Goal: Transaction & Acquisition: Purchase product/service

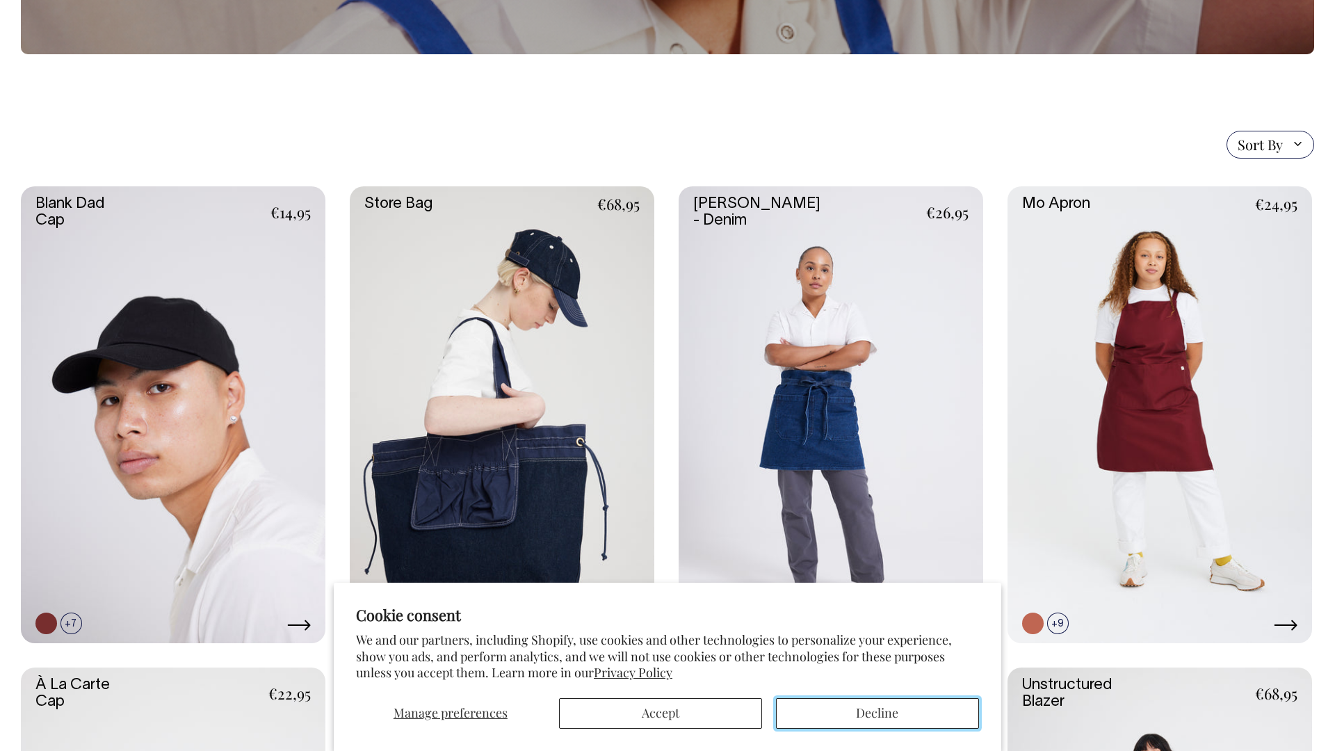
click at [806, 715] on button "Decline" at bounding box center [877, 713] width 203 height 31
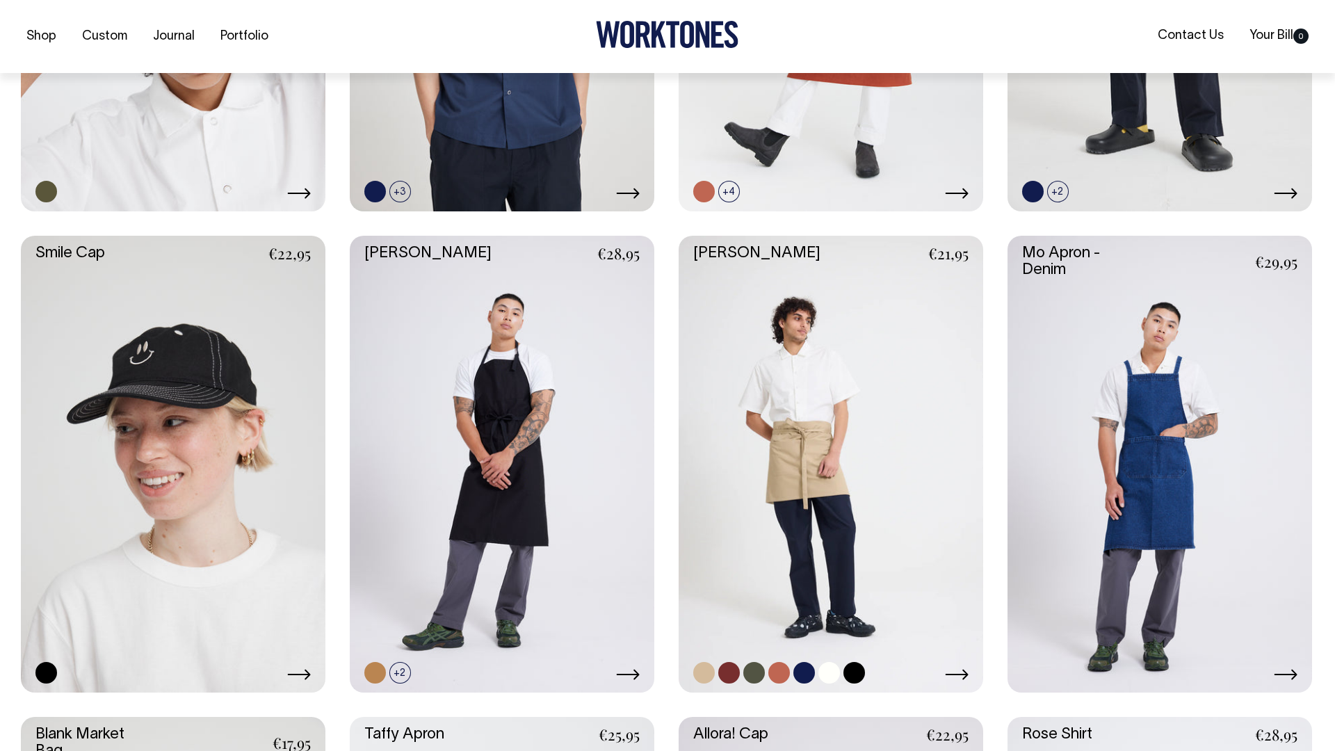
scroll to position [1636, 0]
click at [946, 672] on icon at bounding box center [957, 673] width 24 height 11
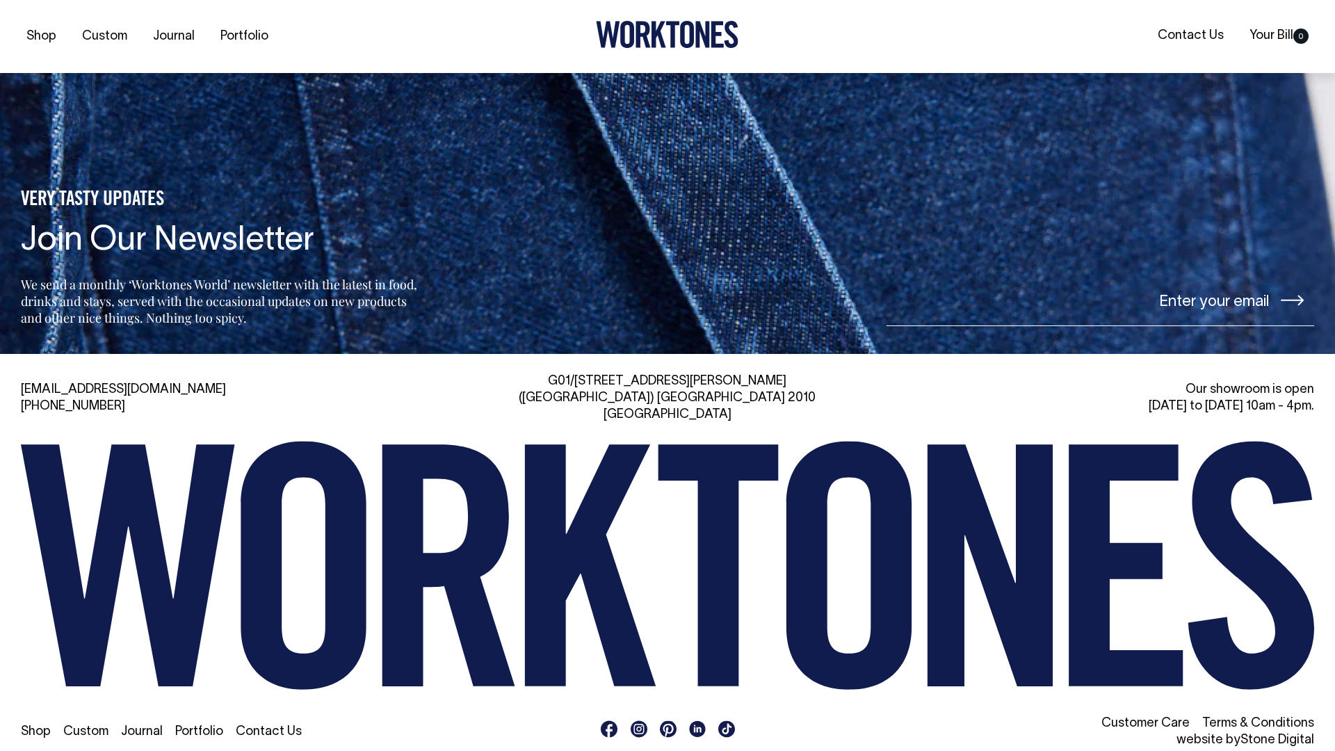
scroll to position [3772, 0]
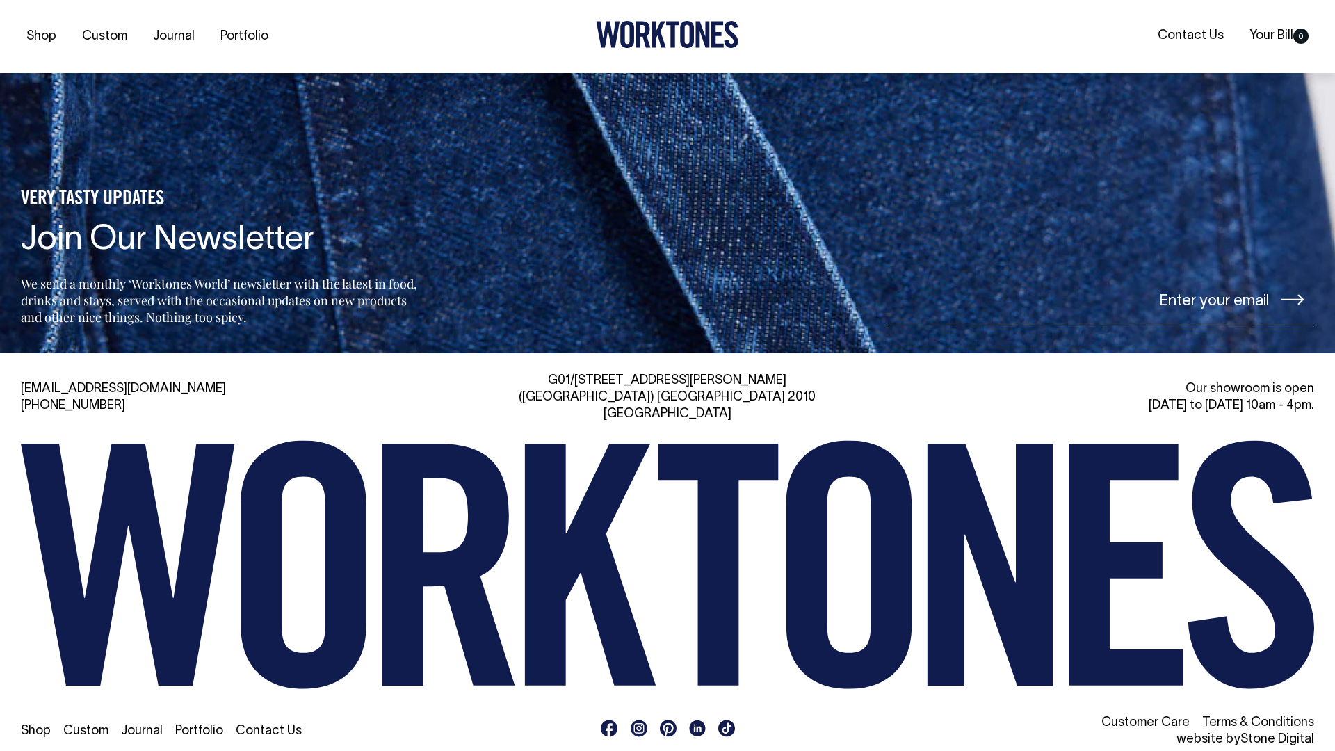
click at [640, 720] on rect at bounding box center [639, 728] width 17 height 17
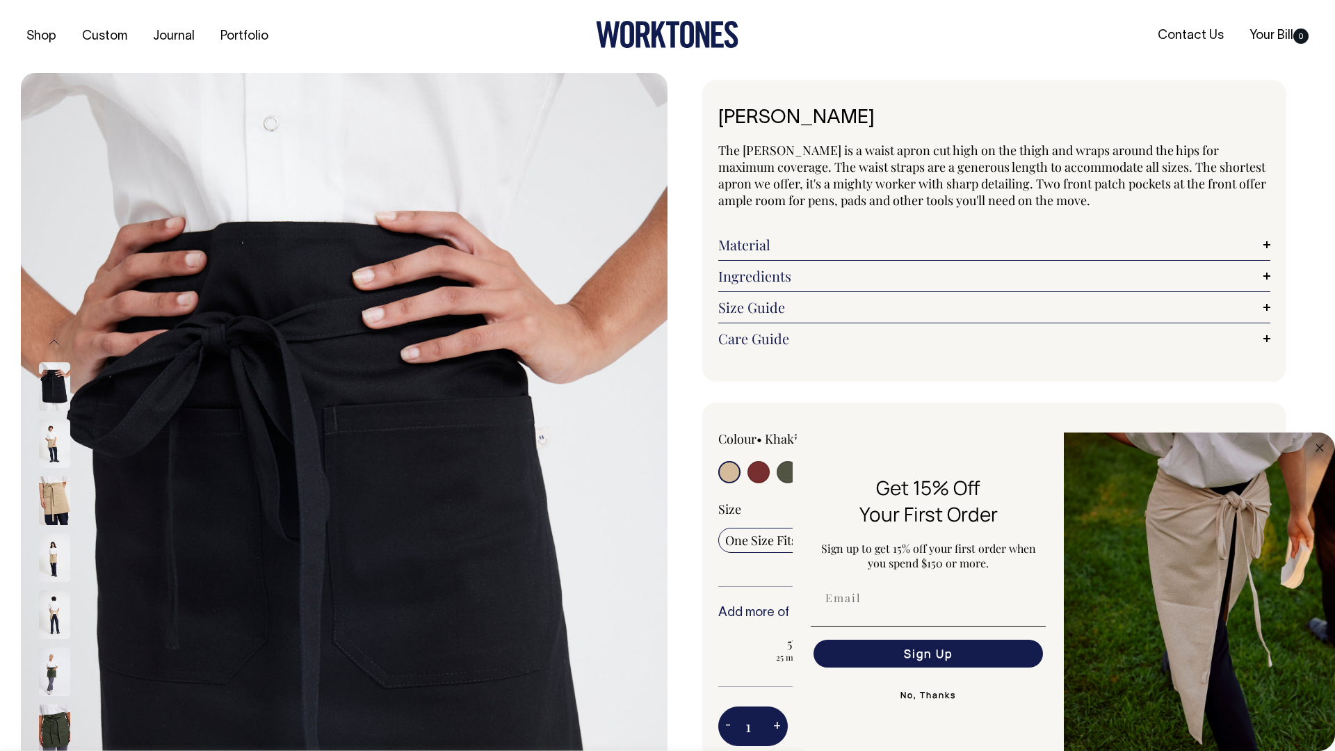
click at [58, 497] on img at bounding box center [54, 500] width 31 height 49
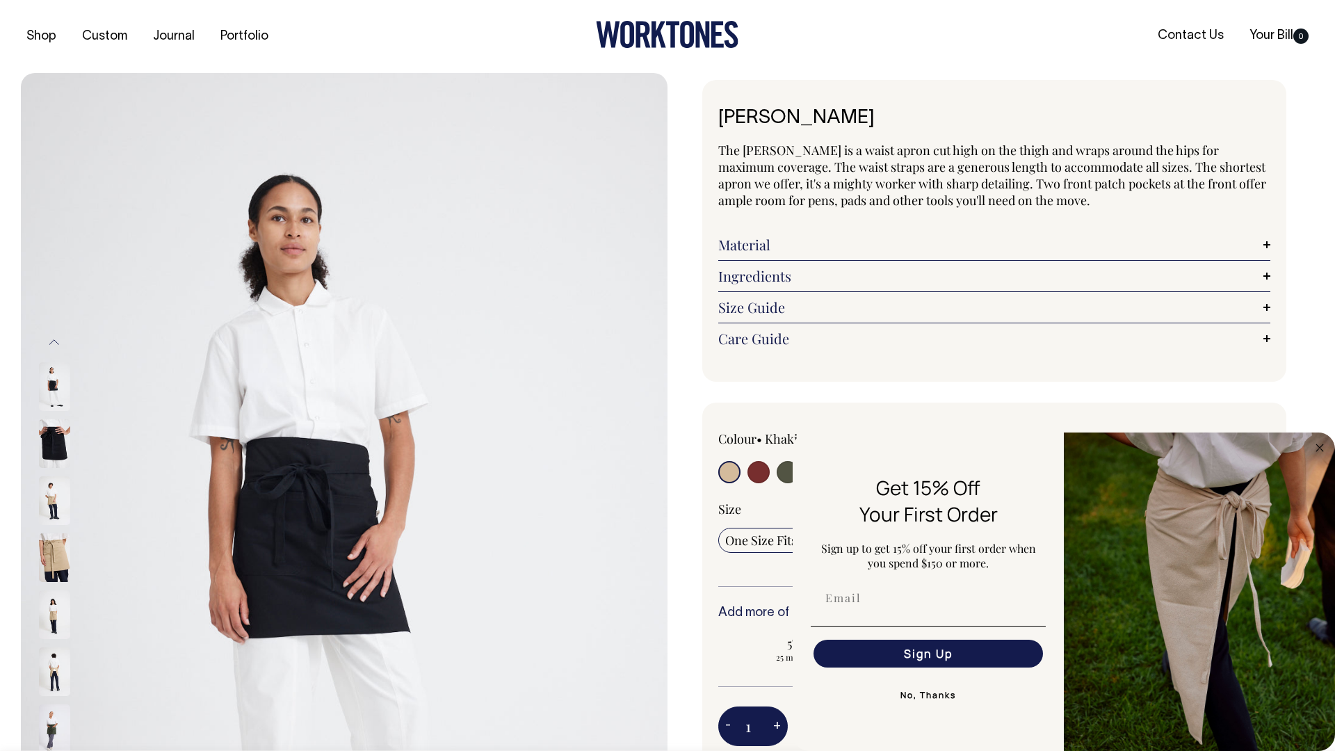
click at [59, 494] on img at bounding box center [54, 500] width 31 height 49
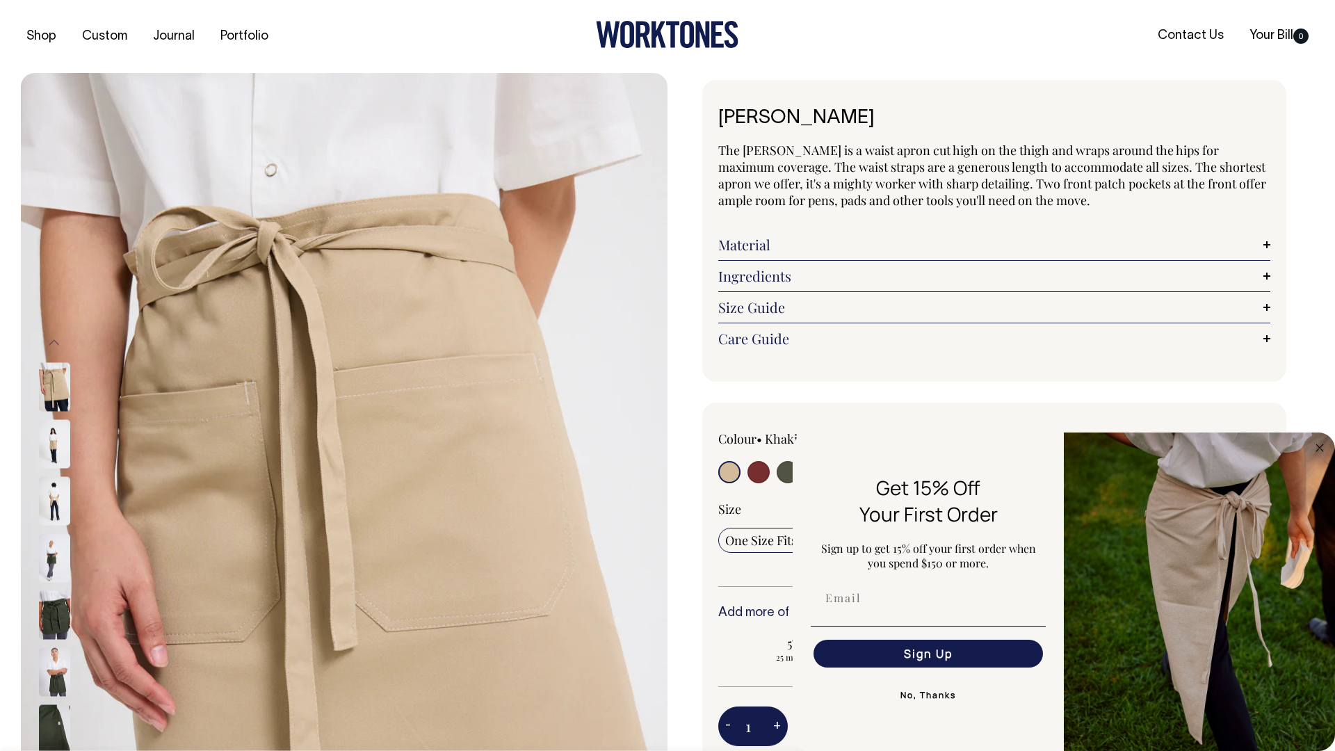
click at [57, 394] on img at bounding box center [54, 386] width 31 height 49
